Goal: Task Accomplishment & Management: Use online tool/utility

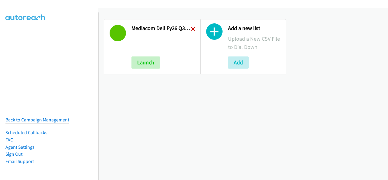
click at [191, 29] on icon at bounding box center [193, 29] width 4 height 4
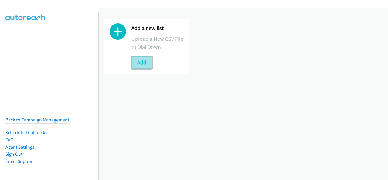
click at [140, 59] on button "Add" at bounding box center [142, 63] width 21 height 12
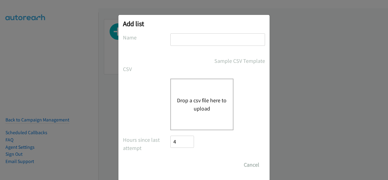
click at [182, 33] on input "text" at bounding box center [218, 39] width 95 height 12
type input "Mediacom Dell FY26Q3 SB ISG - LA HOT LEADS"
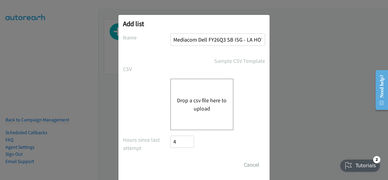
click at [181, 105] on button "Drop a csv file here to upload" at bounding box center [202, 104] width 50 height 16
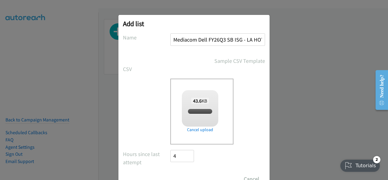
checkbox input "true"
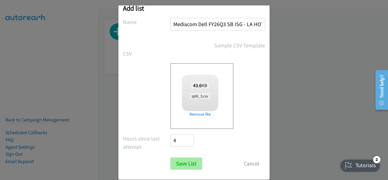
scroll to position [24, 0]
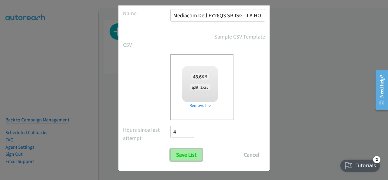
click at [190, 153] on input "Save List" at bounding box center [187, 155] width 32 height 12
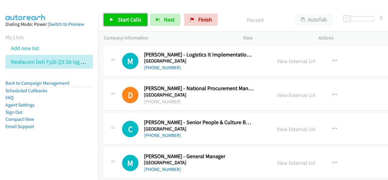
click at [127, 17] on span "Start Calls" at bounding box center [130, 19] width 24 height 7
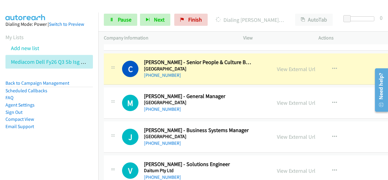
scroll to position [61, 0]
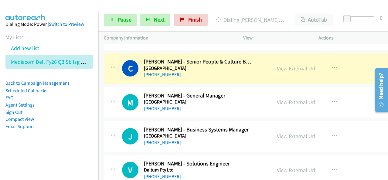
click at [279, 68] on link "View External Url" at bounding box center [296, 68] width 39 height 7
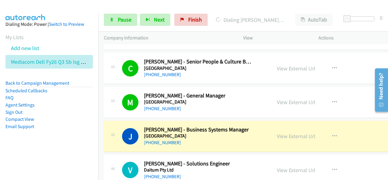
scroll to position [91, 0]
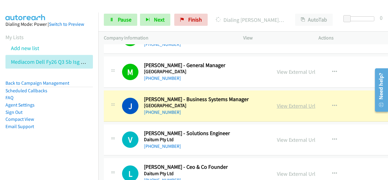
click at [284, 105] on link "View External Url" at bounding box center [296, 105] width 39 height 7
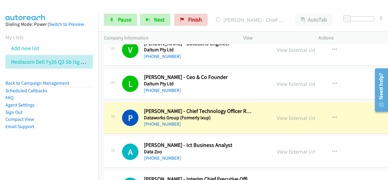
scroll to position [182, 0]
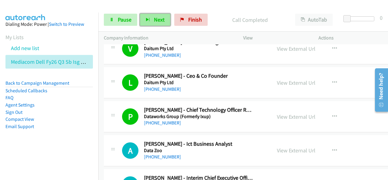
click at [159, 23] on button "Next" at bounding box center [155, 20] width 30 height 12
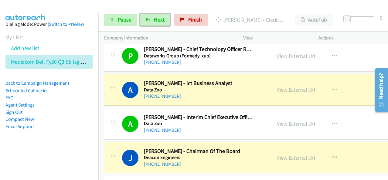
scroll to position [274, 0]
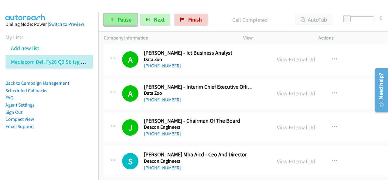
click at [123, 17] on span "Pause" at bounding box center [125, 19] width 14 height 7
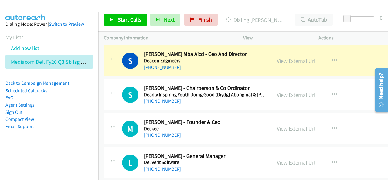
scroll to position [365, 0]
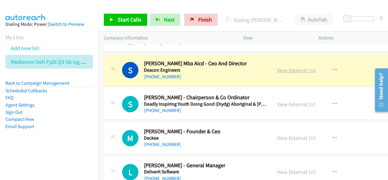
click at [280, 72] on link "View External Url" at bounding box center [296, 70] width 39 height 7
